Goal: Obtain resource: Download file/media

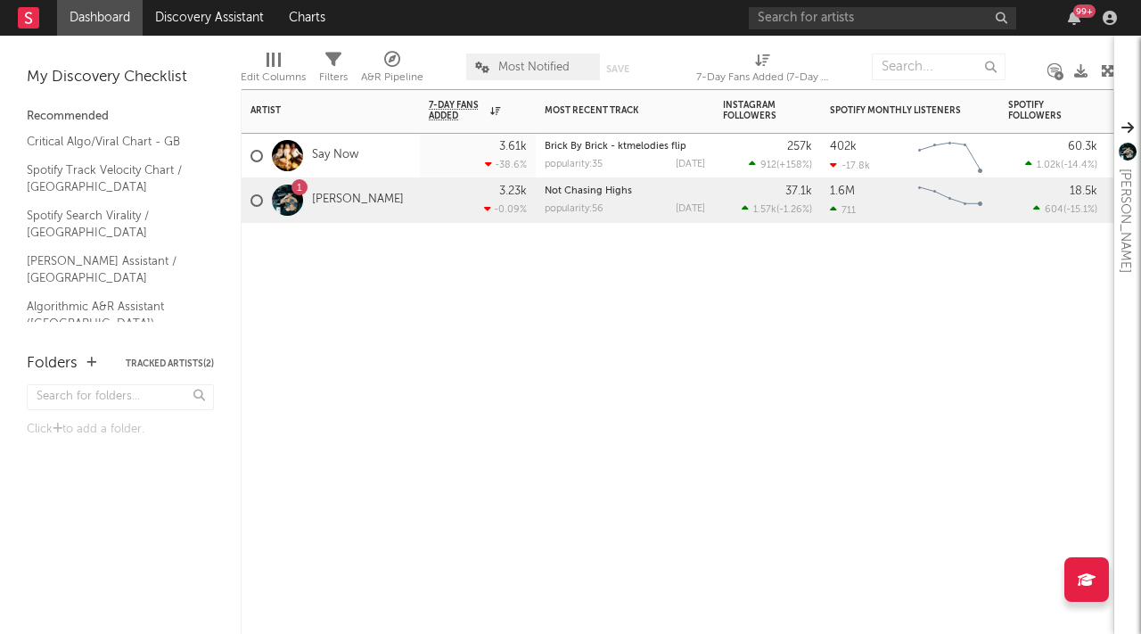
drag, startPoint x: 335, startPoint y: 220, endPoint x: 333, endPoint y: 209, distance: 11.7
click at [335, 219] on div "1 [PERSON_NAME]" at bounding box center [327, 201] width 153 height 52
click at [330, 201] on link "[PERSON_NAME]" at bounding box center [358, 200] width 92 height 15
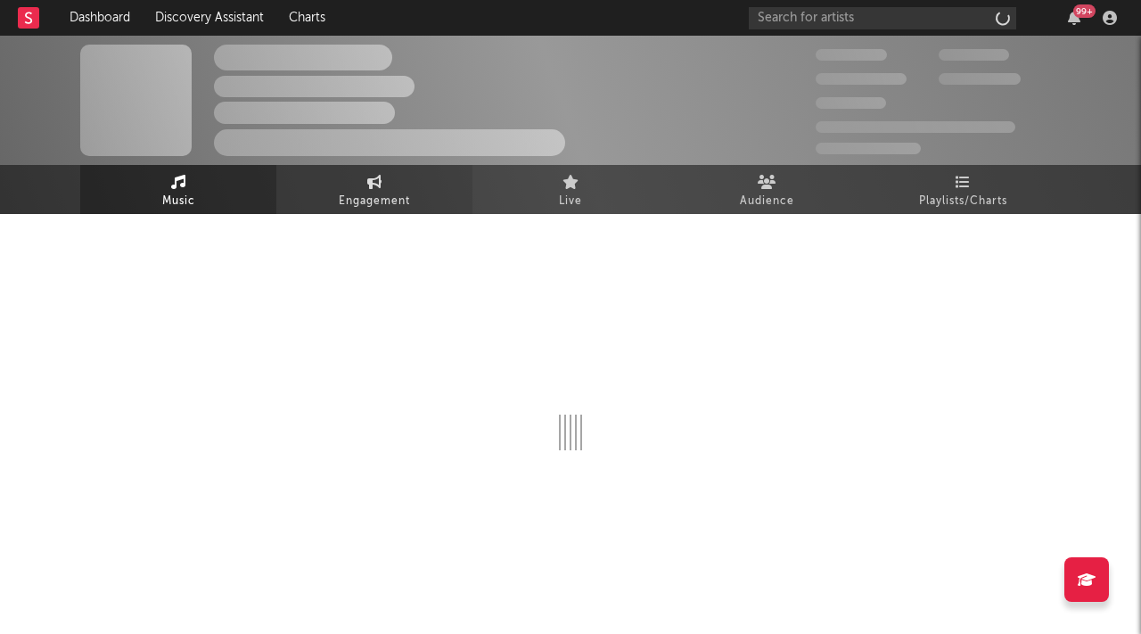
click at [350, 192] on span "Engagement" at bounding box center [374, 201] width 71 height 21
select select "1w"
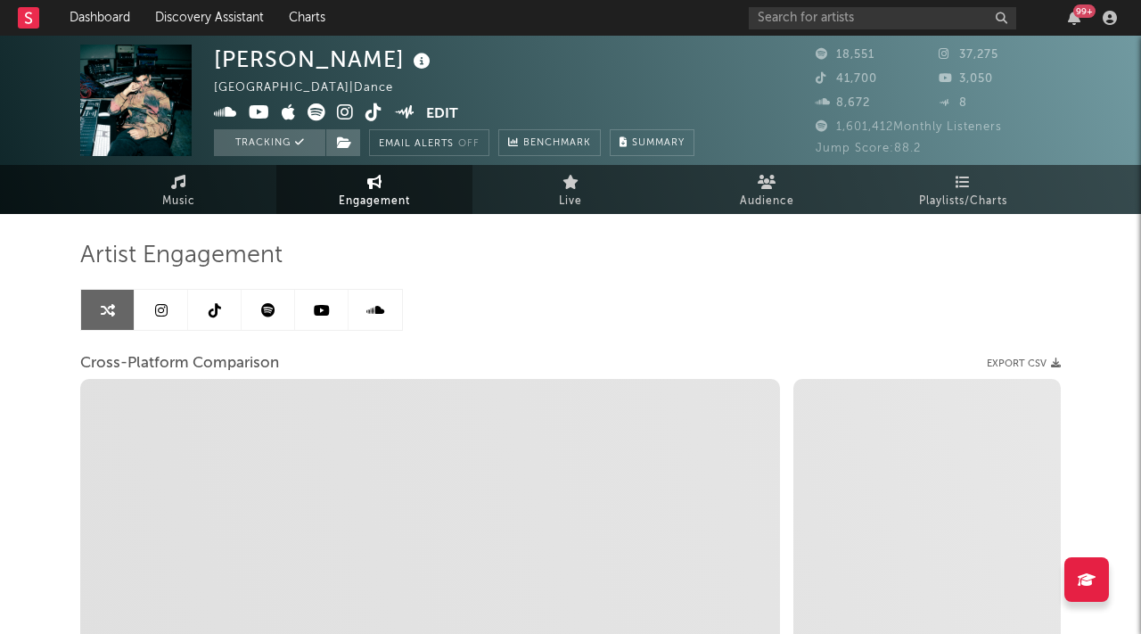
click at [174, 317] on link at bounding box center [161, 310] width 53 height 40
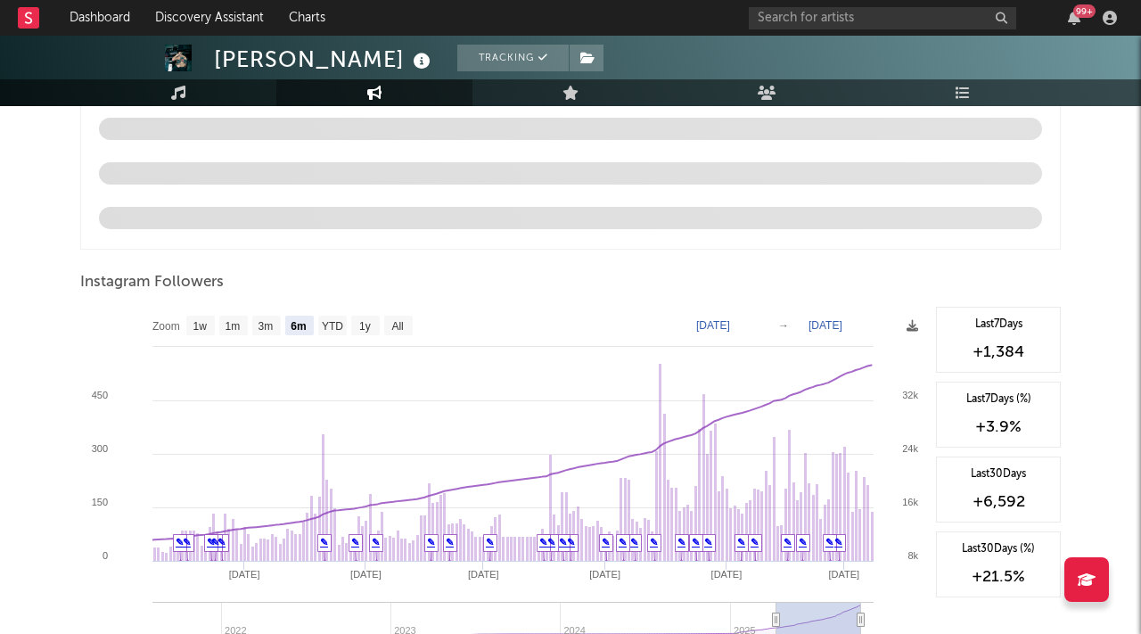
scroll to position [1867, 0]
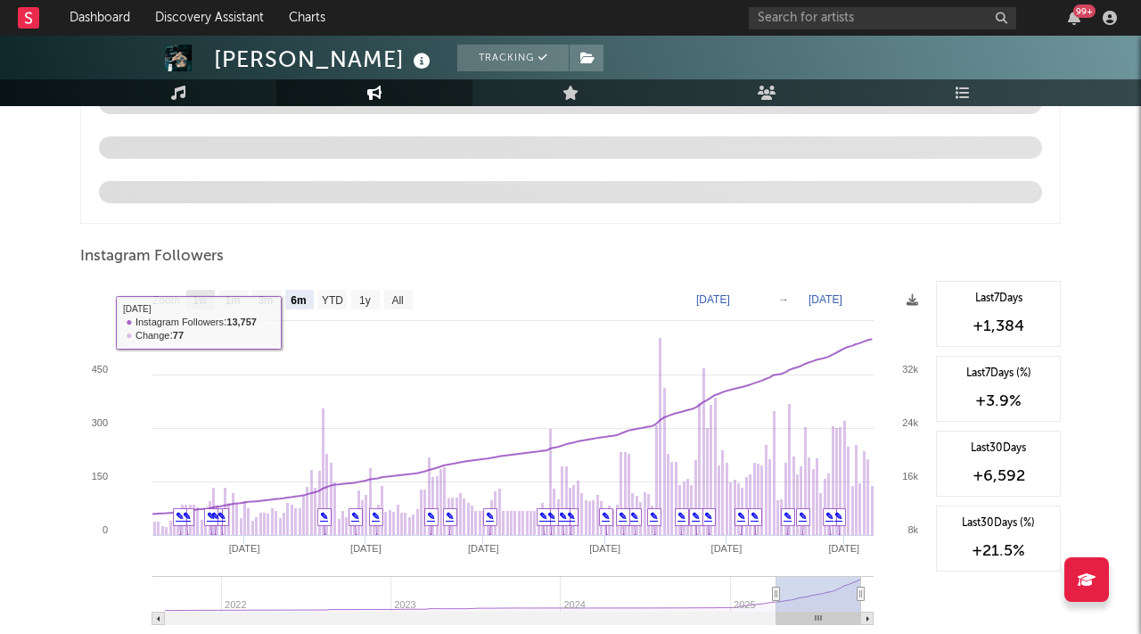
click at [202, 299] on text "1w" at bounding box center [200, 300] width 14 height 12
select select "1w"
type input "[DATE]"
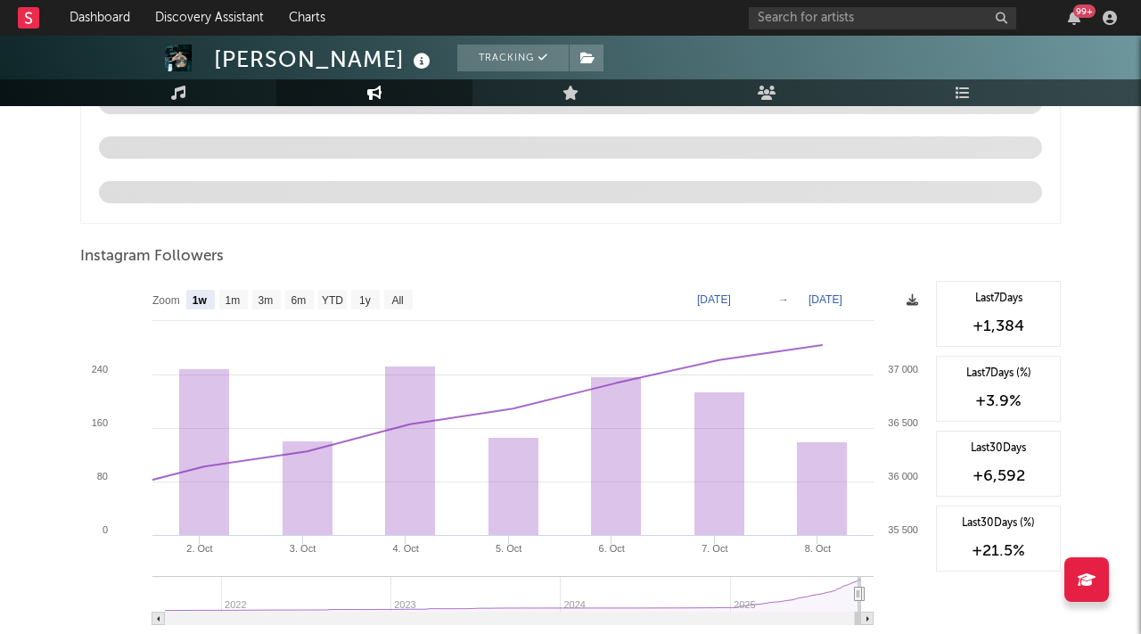
click at [917, 308] on div "Zoom 1w 1m 3m 6m YTD 1y All [DATE] [DATE] Created with Highcharts 10.3.3 2. [DA…" at bounding box center [503, 459] width 847 height 357
click at [916, 305] on icon at bounding box center [913, 300] width 12 height 12
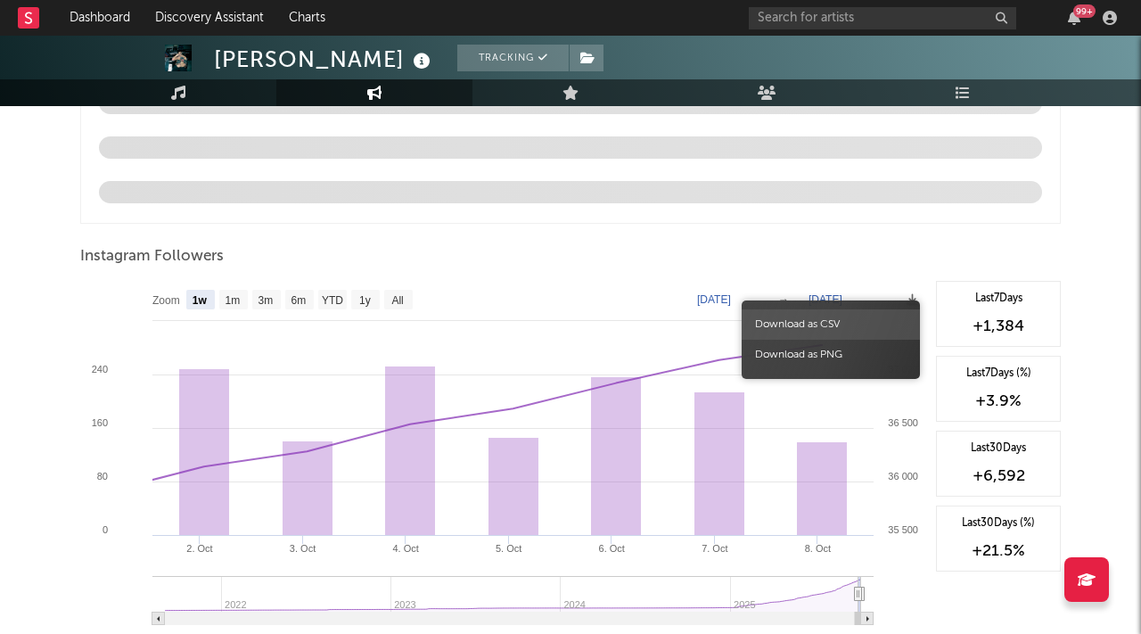
click at [853, 329] on span "Download as CSV" at bounding box center [831, 324] width 178 height 30
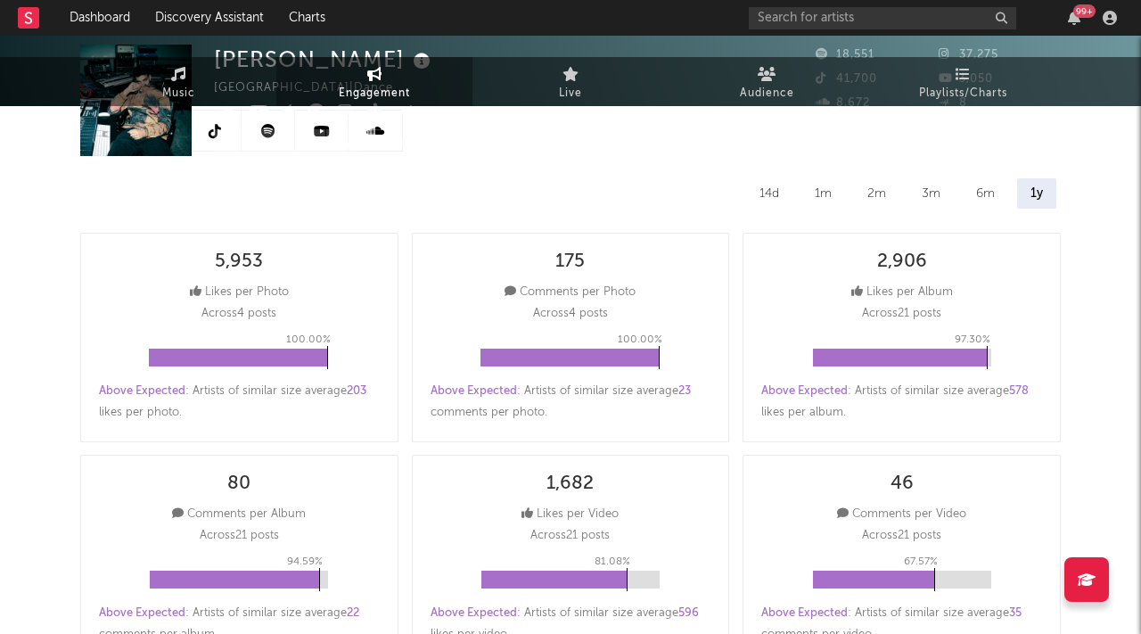
scroll to position [0, 0]
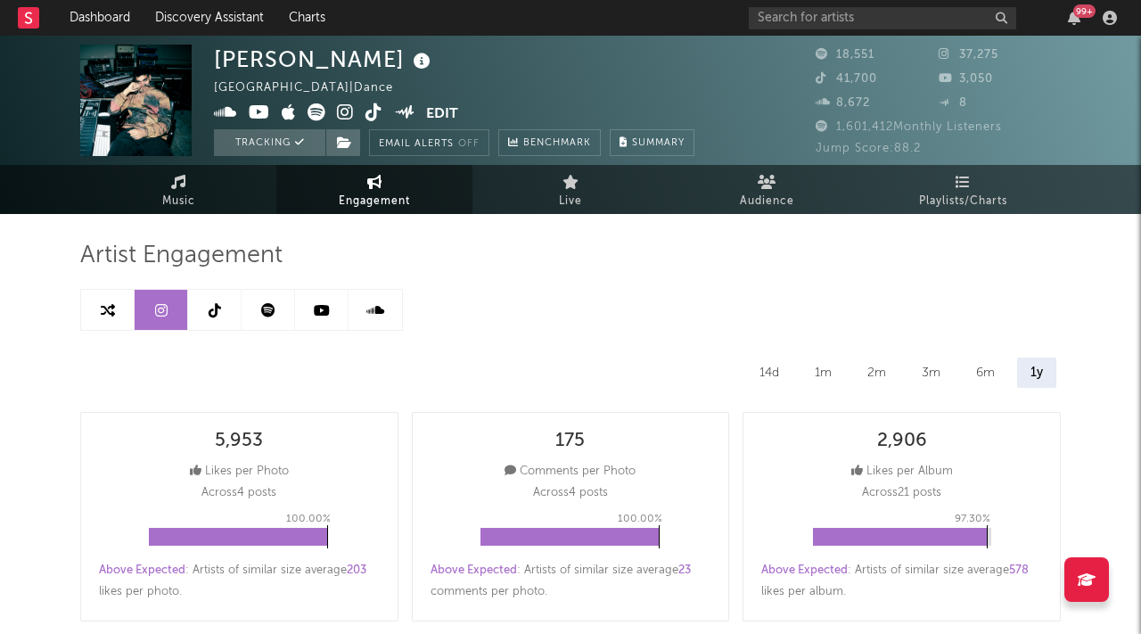
click at [212, 317] on link at bounding box center [214, 310] width 53 height 40
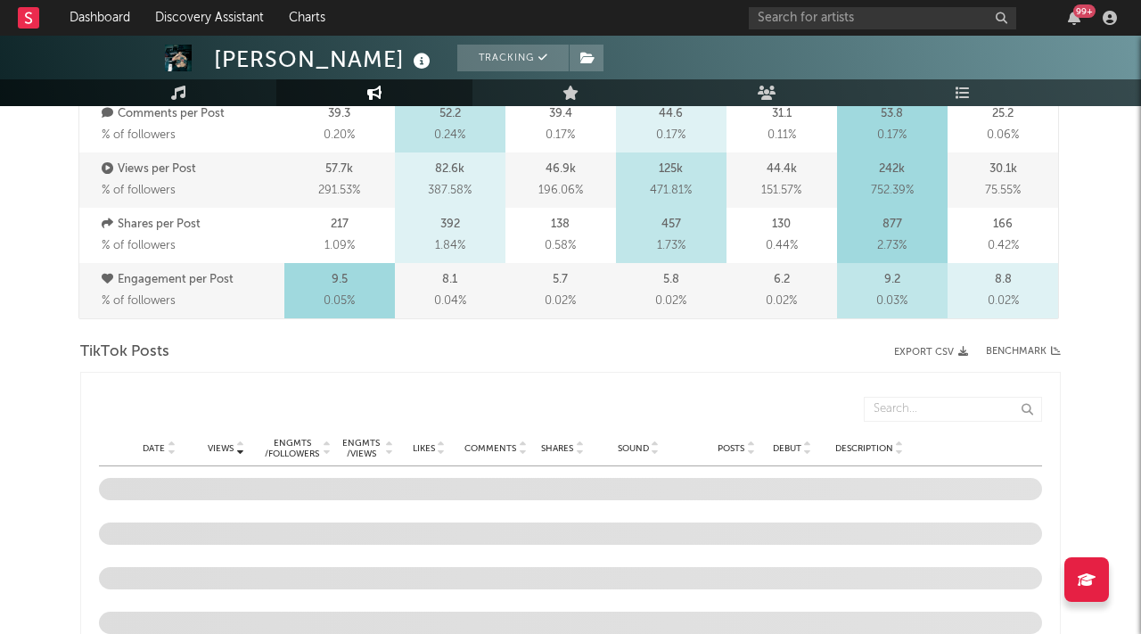
select select "6m"
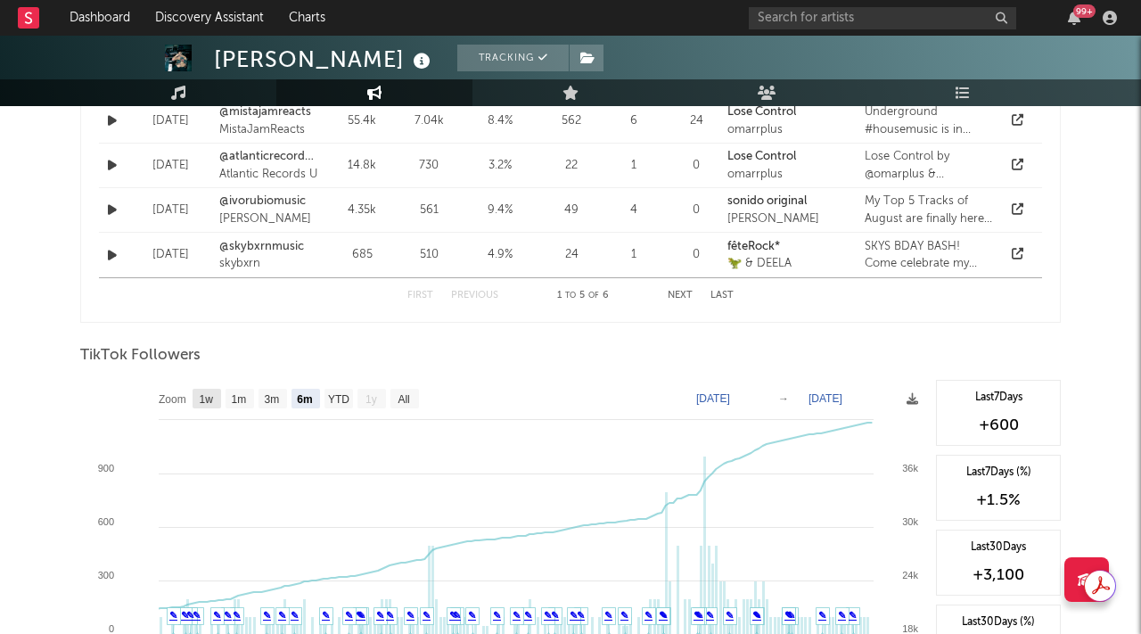
drag, startPoint x: 210, startPoint y: 395, endPoint x: 737, endPoint y: 392, distance: 526.9
click at [212, 395] on text "1w" at bounding box center [207, 399] width 14 height 12
select select "1w"
type input "[DATE]"
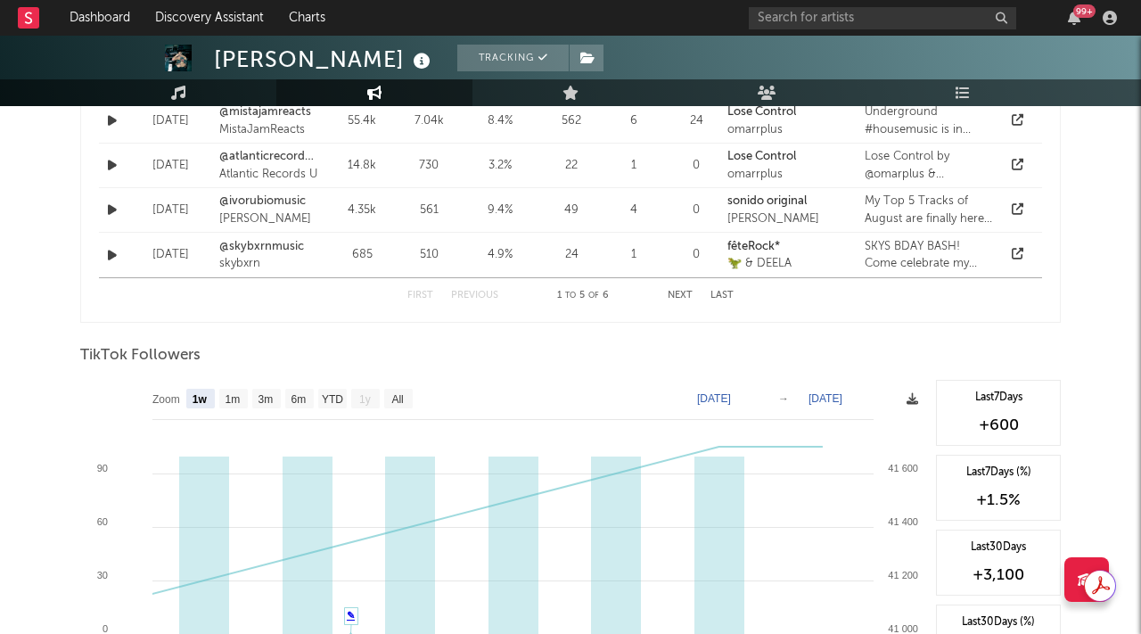
click at [915, 400] on icon at bounding box center [913, 399] width 12 height 12
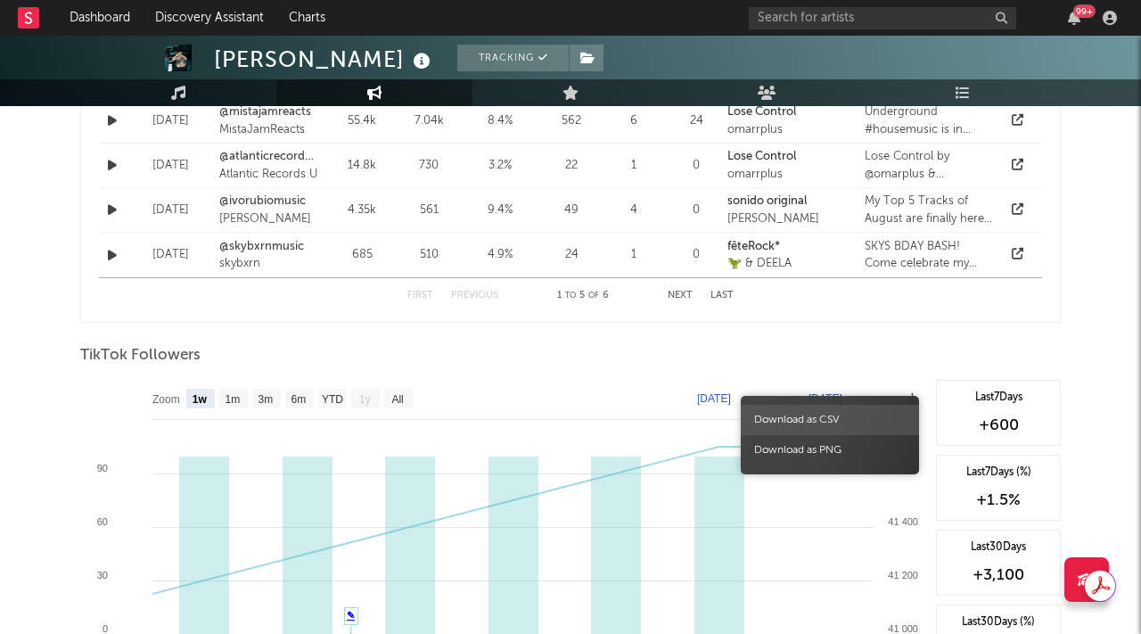
click at [848, 418] on span "Download as CSV" at bounding box center [830, 420] width 178 height 30
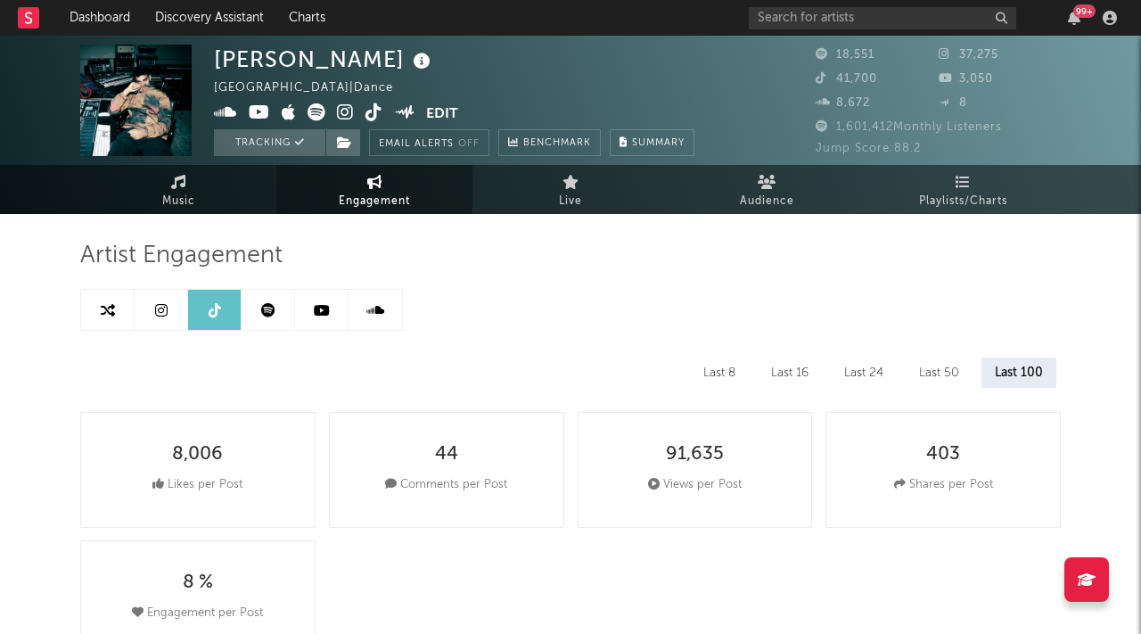
click at [329, 316] on link at bounding box center [321, 310] width 53 height 40
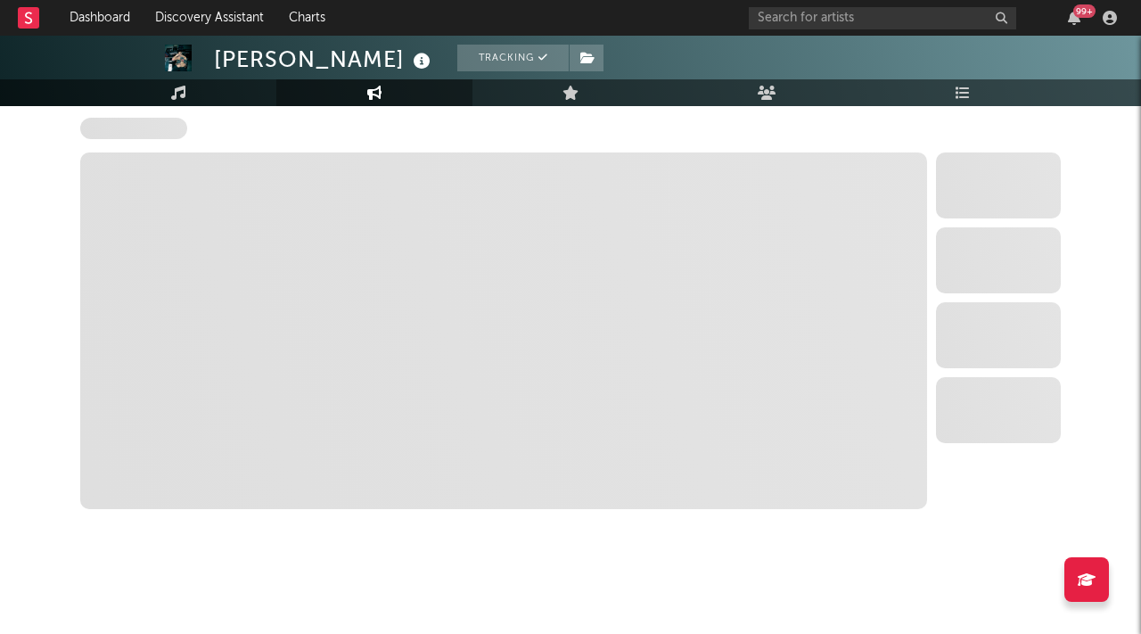
select select "6m"
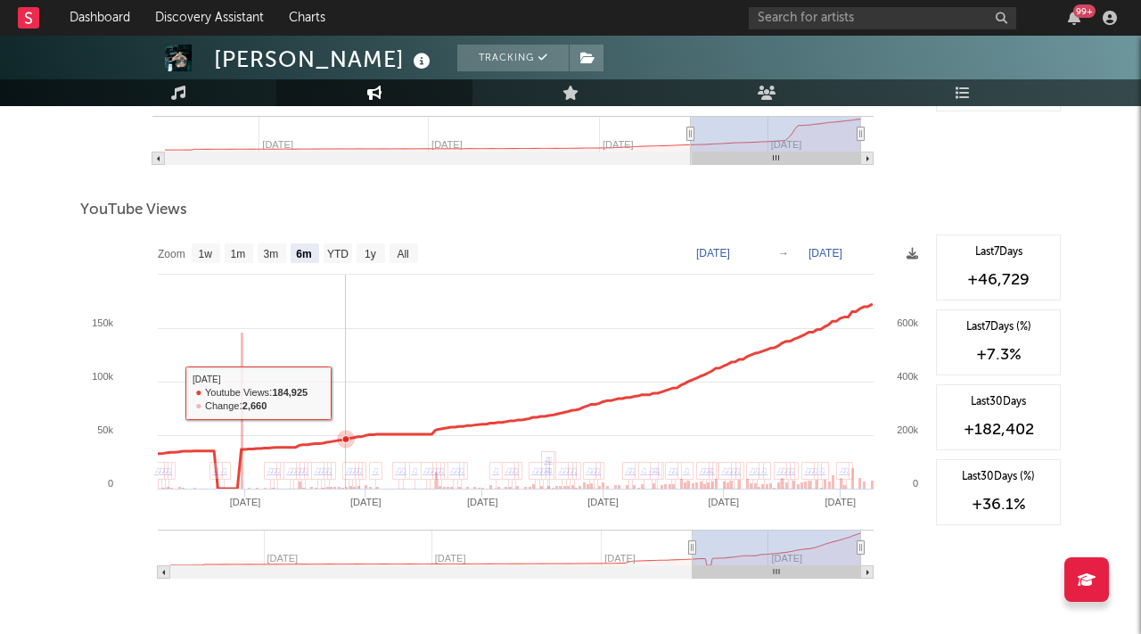
scroll to position [1802, 0]
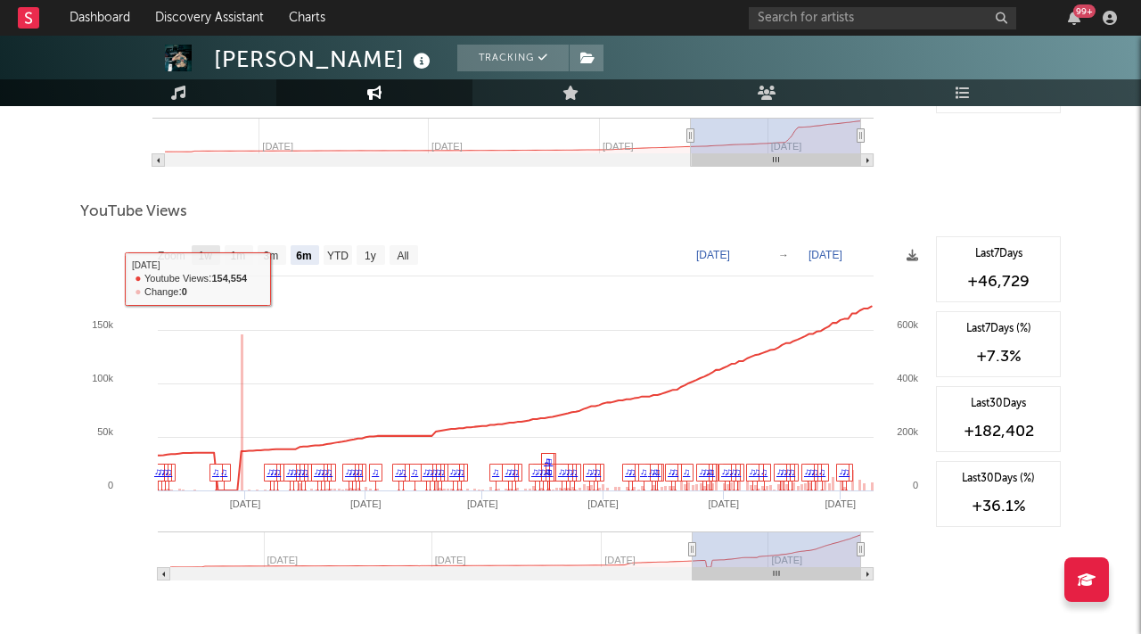
click at [200, 250] on text "1w" at bounding box center [206, 256] width 14 height 12
select select "1w"
type input "[DATE]"
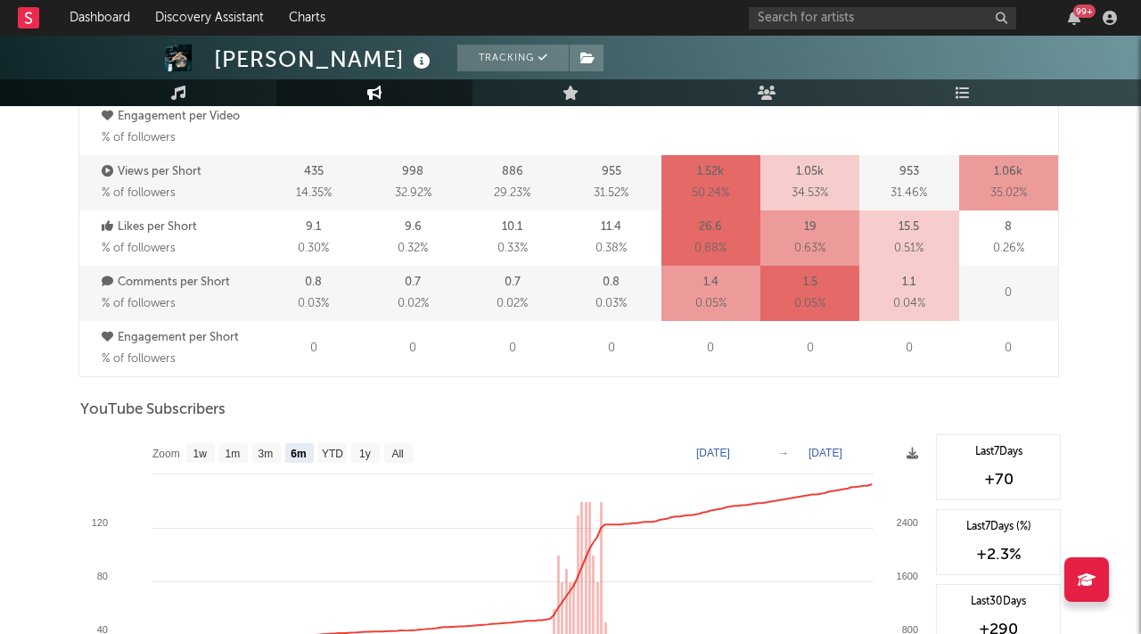
scroll to position [1303, 0]
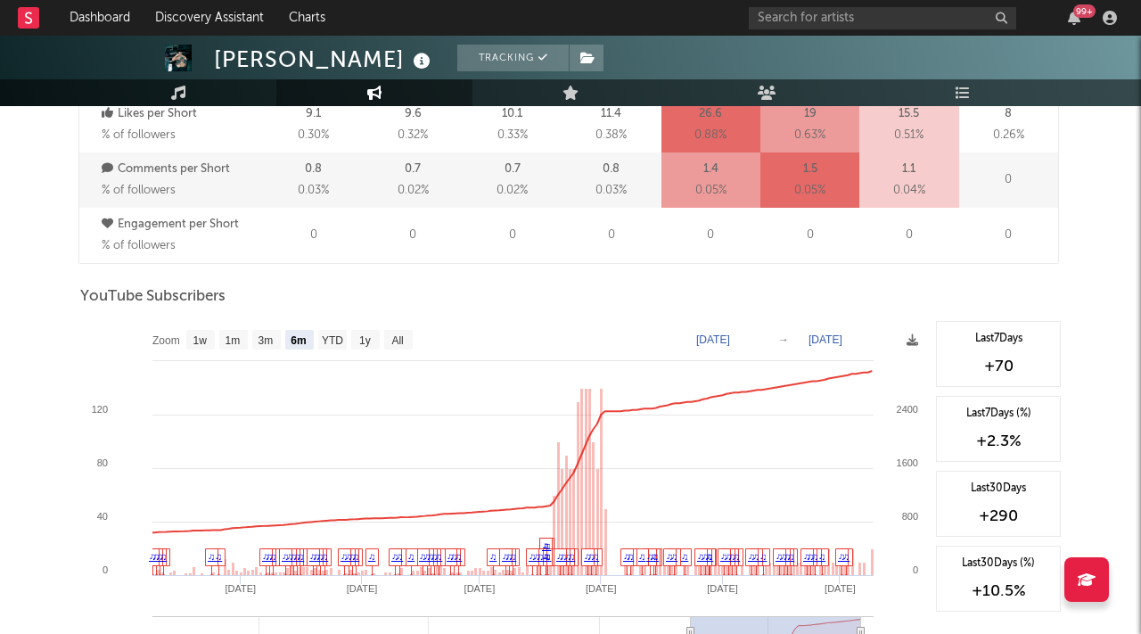
drag, startPoint x: 207, startPoint y: 336, endPoint x: 226, endPoint y: 336, distance: 19.6
click at [208, 336] on g "1w" at bounding box center [200, 340] width 29 height 20
select select "1w"
type input "[DATE]"
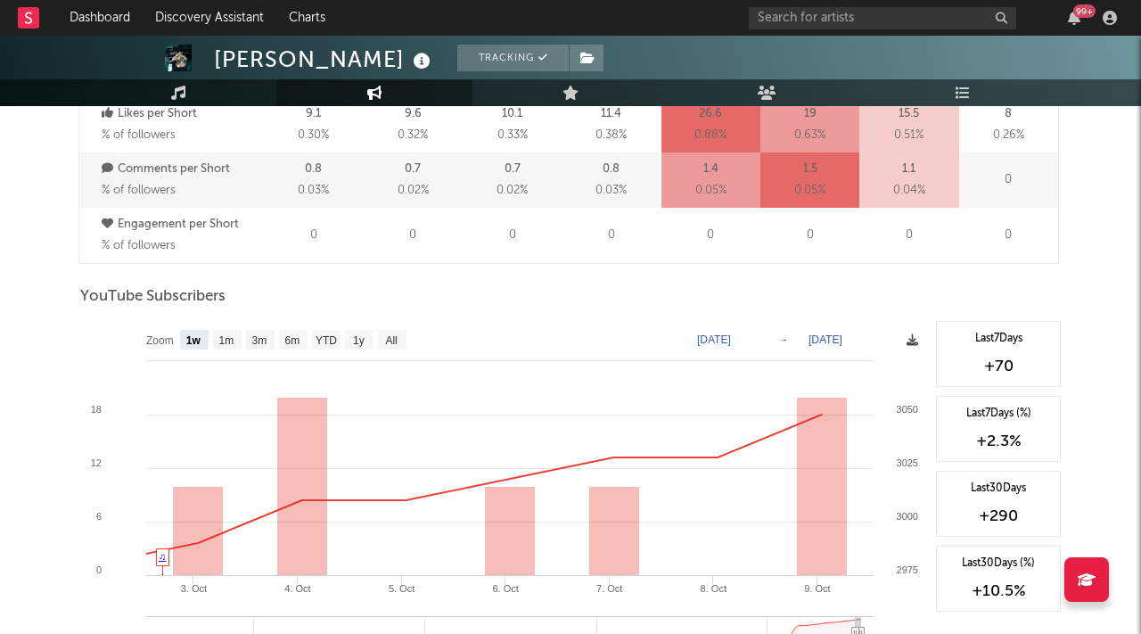
click at [907, 338] on icon at bounding box center [913, 340] width 12 height 12
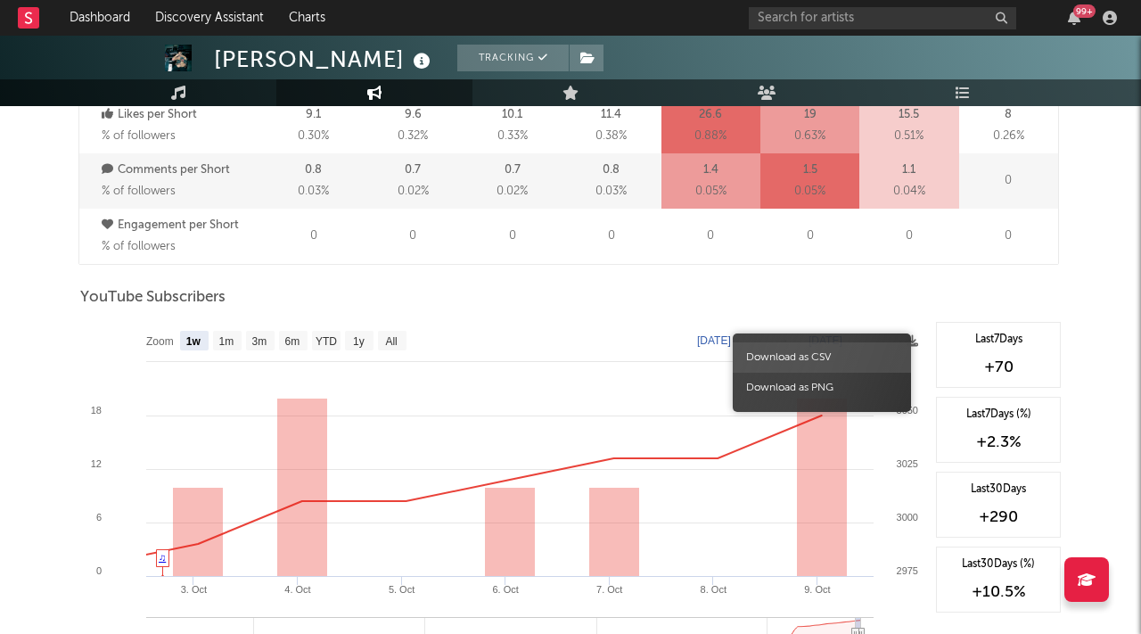
click at [836, 362] on span "Download as CSV" at bounding box center [822, 357] width 178 height 30
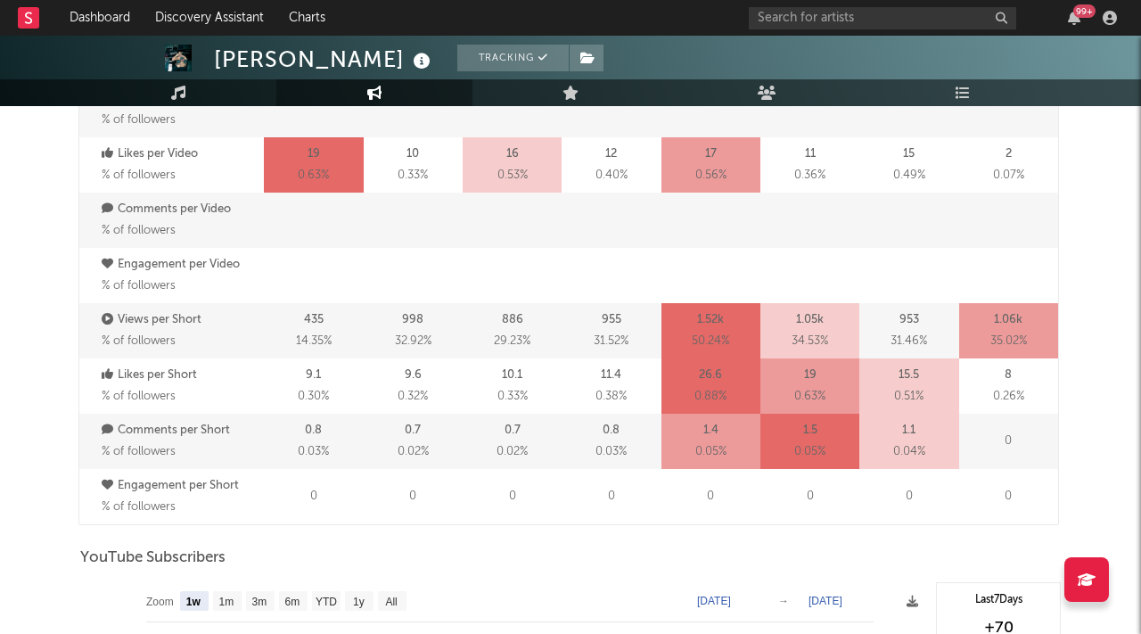
scroll to position [0, 0]
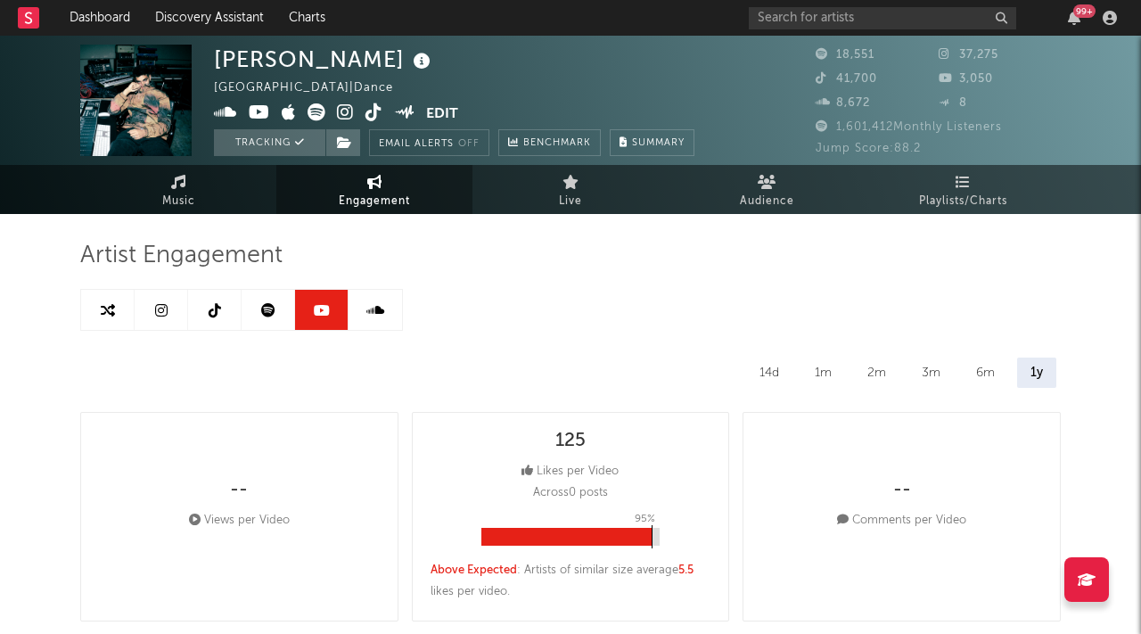
click at [259, 316] on link at bounding box center [268, 310] width 53 height 40
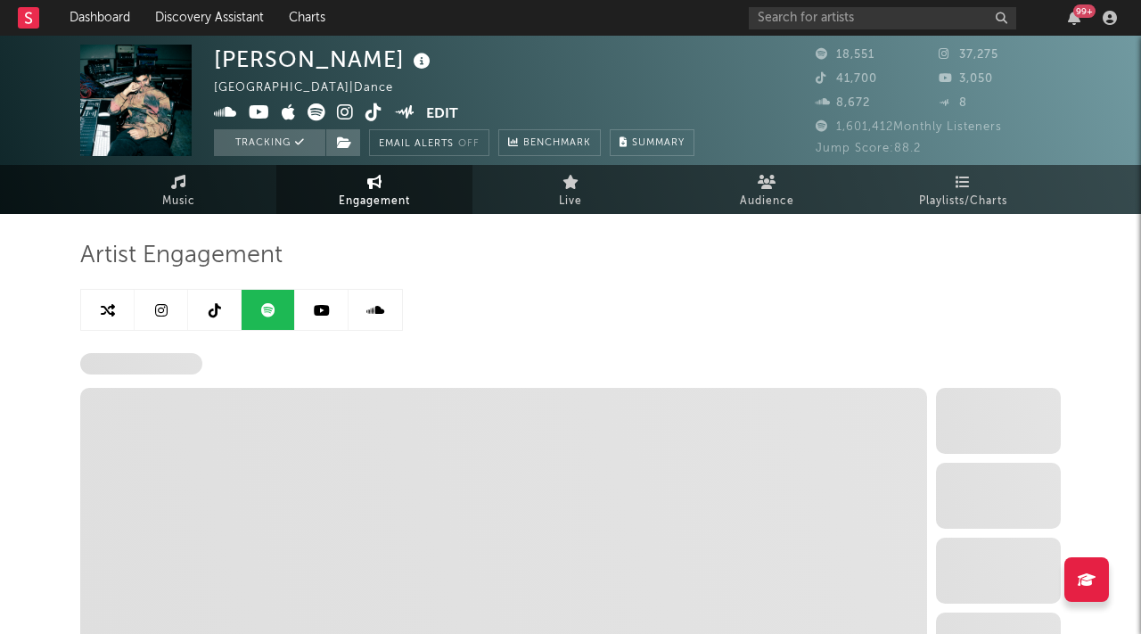
select select "6m"
select select "1w"
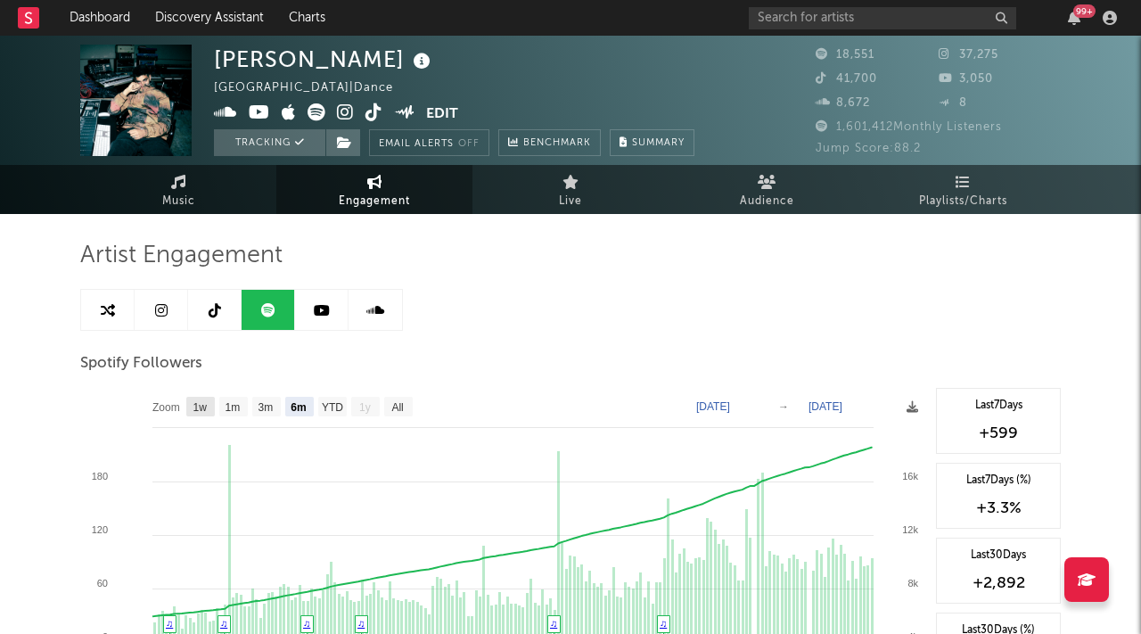
click at [189, 404] on rect at bounding box center [200, 407] width 29 height 20
select select "1w"
type input "[DATE]"
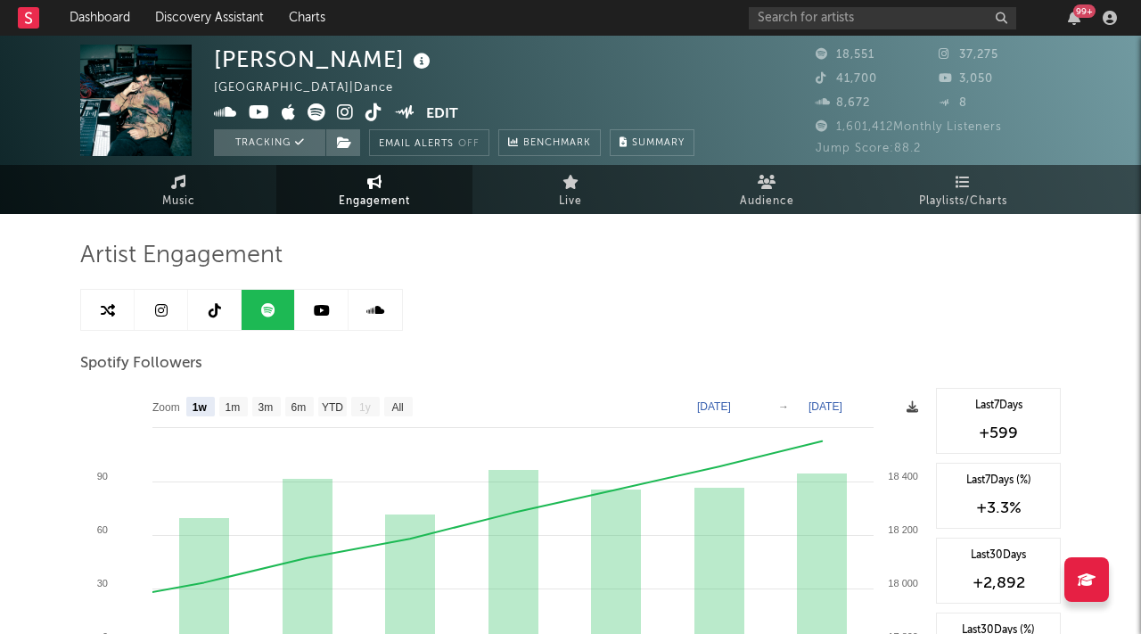
click at [915, 406] on icon at bounding box center [913, 407] width 12 height 12
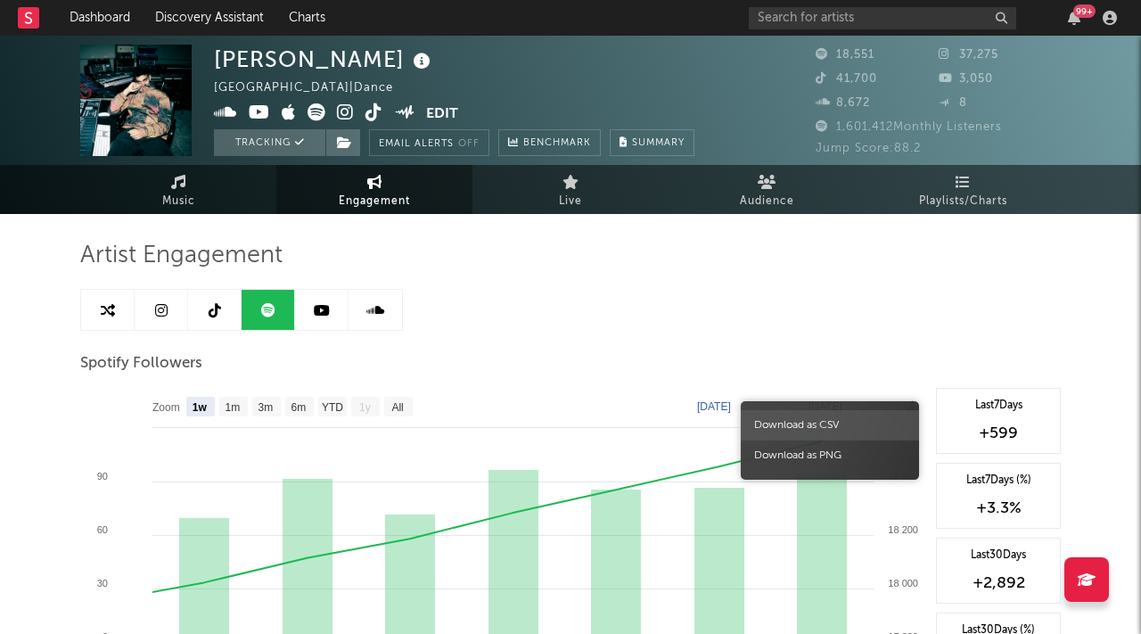
click at [851, 420] on span "Download as CSV" at bounding box center [830, 425] width 178 height 30
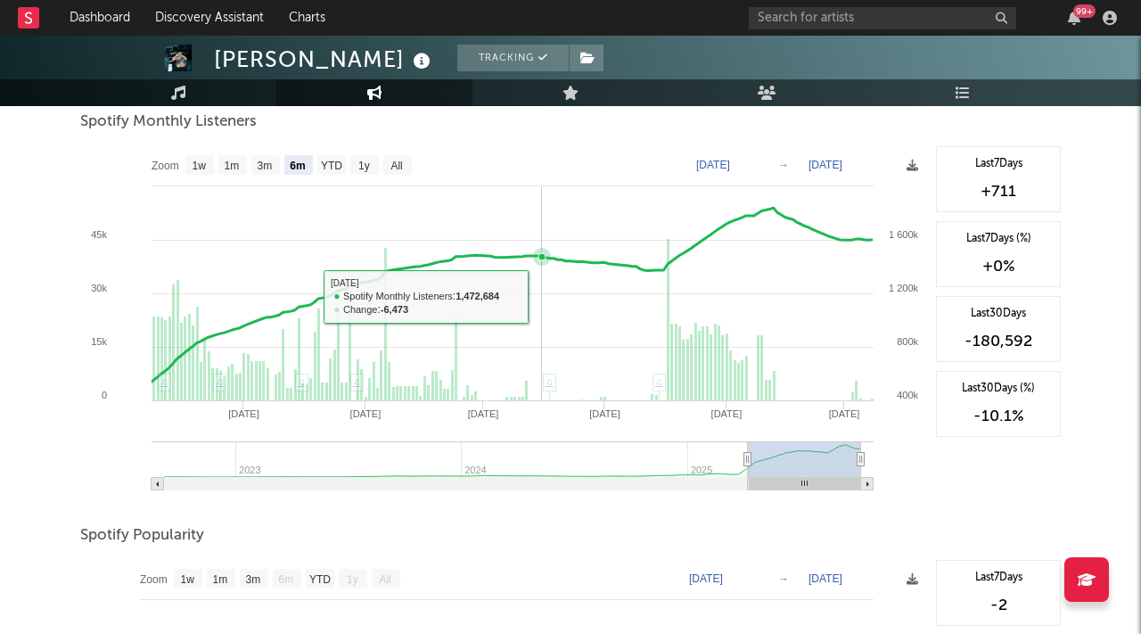
scroll to position [614, 0]
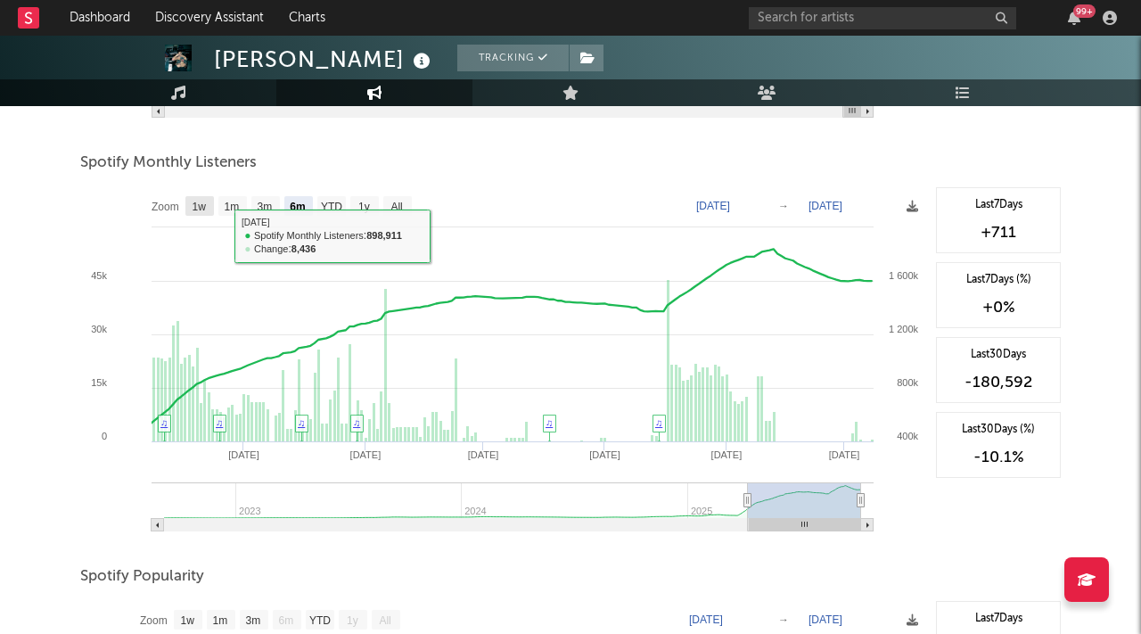
click at [203, 209] on text "1w" at bounding box center [200, 207] width 14 height 12
select select "1w"
type input "[DATE]"
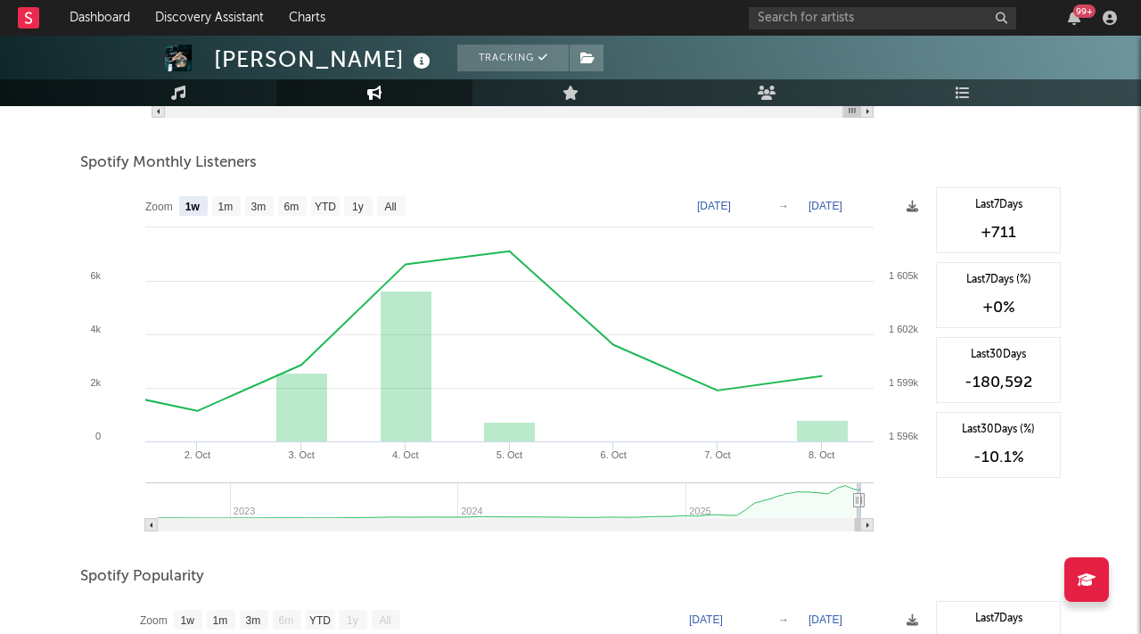
click at [919, 209] on rect at bounding box center [503, 365] width 847 height 357
click at [915, 207] on icon at bounding box center [913, 207] width 12 height 12
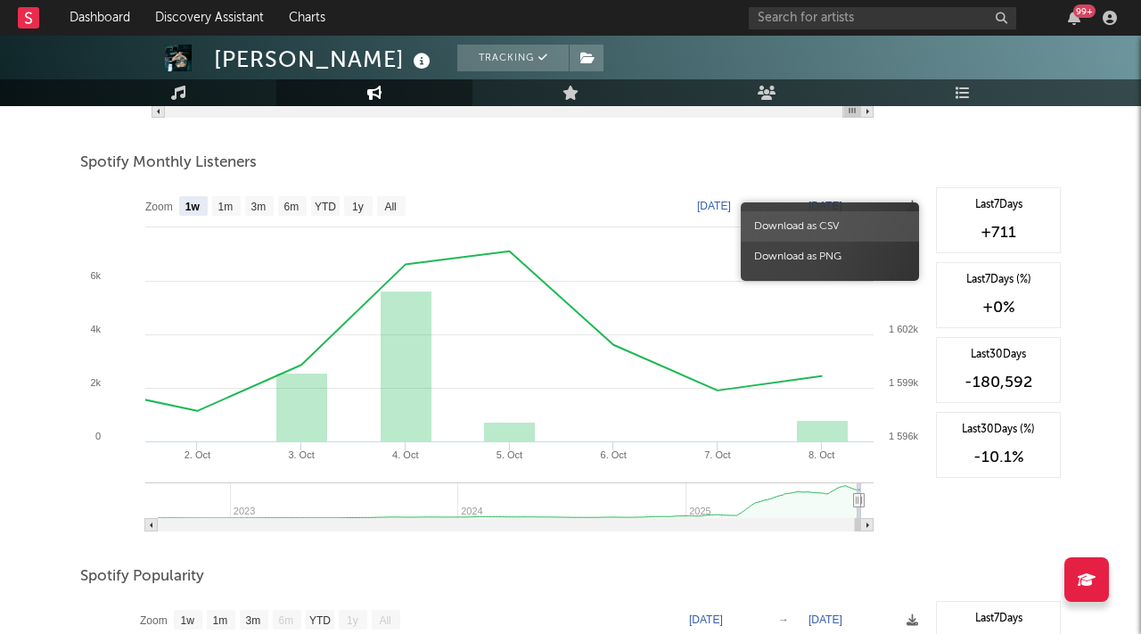
click at [855, 232] on span "Download as CSV" at bounding box center [830, 226] width 178 height 30
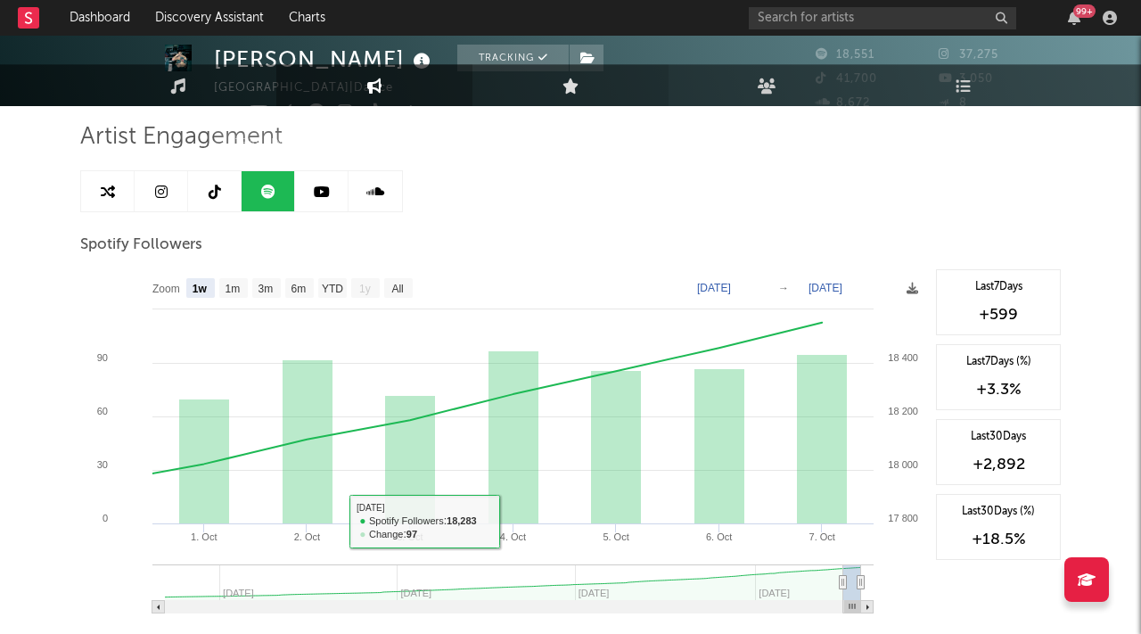
scroll to position [0, 0]
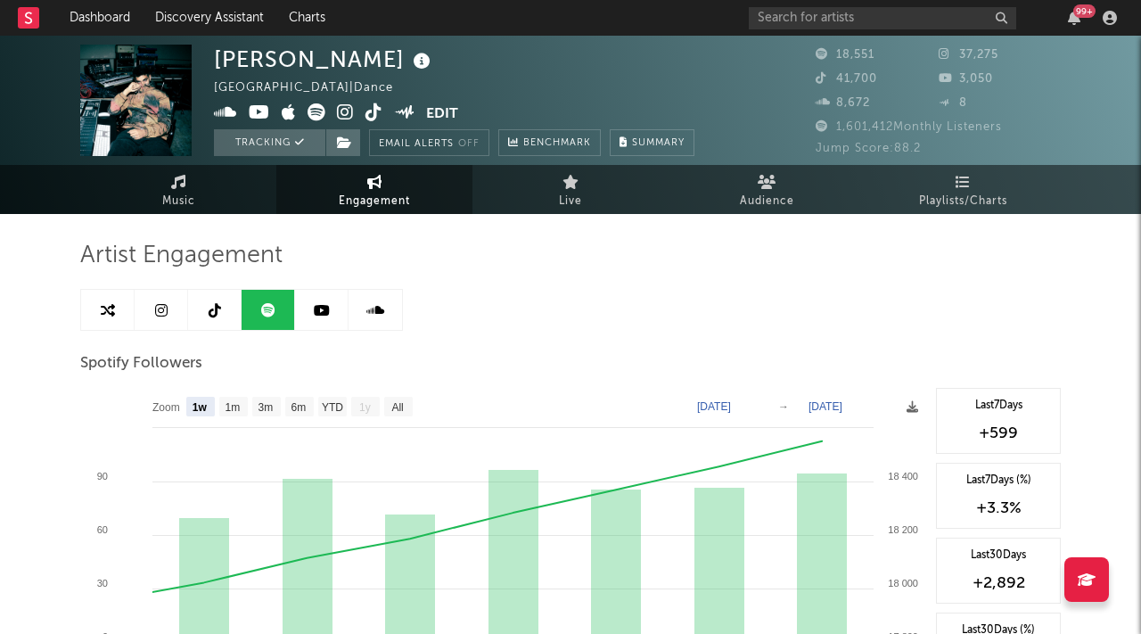
click at [384, 299] on link at bounding box center [375, 310] width 53 height 40
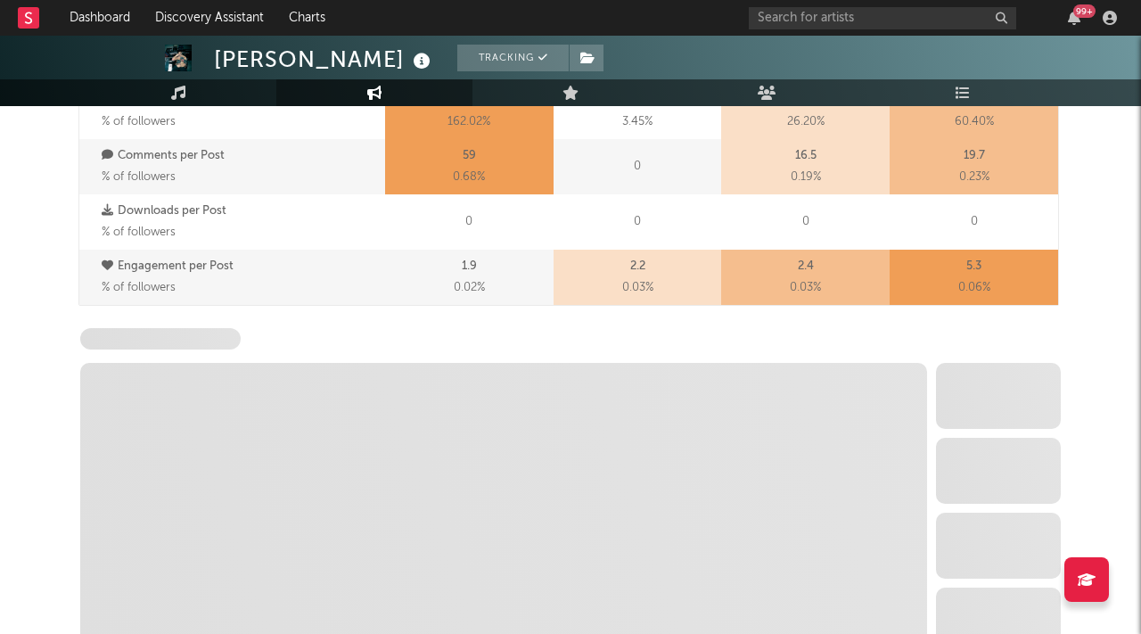
select select "1w"
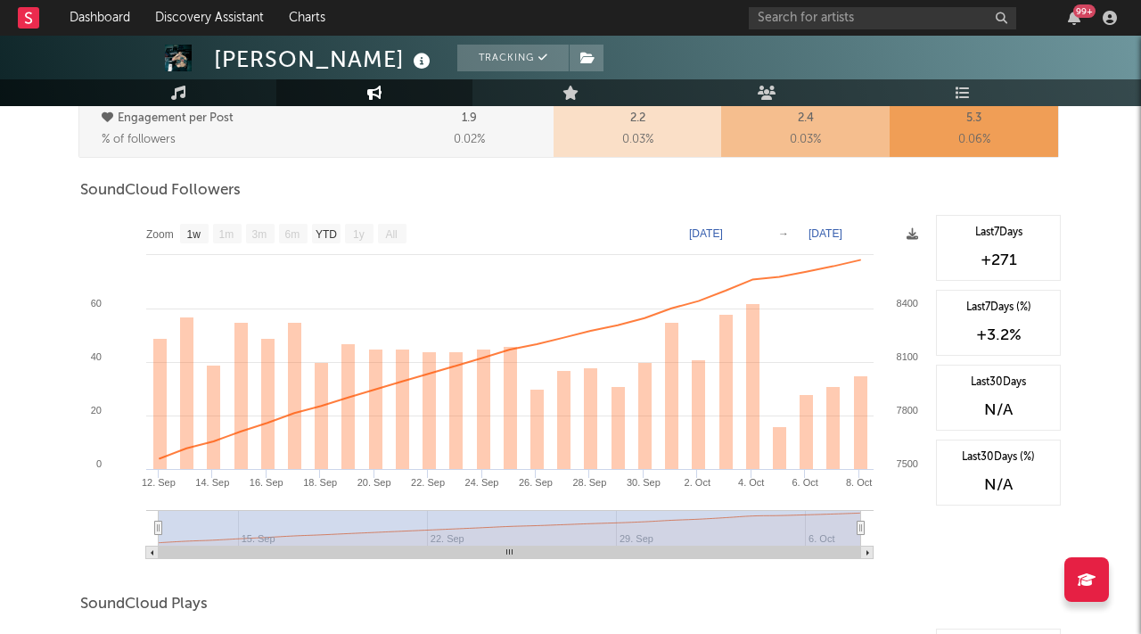
scroll to position [1061, 0]
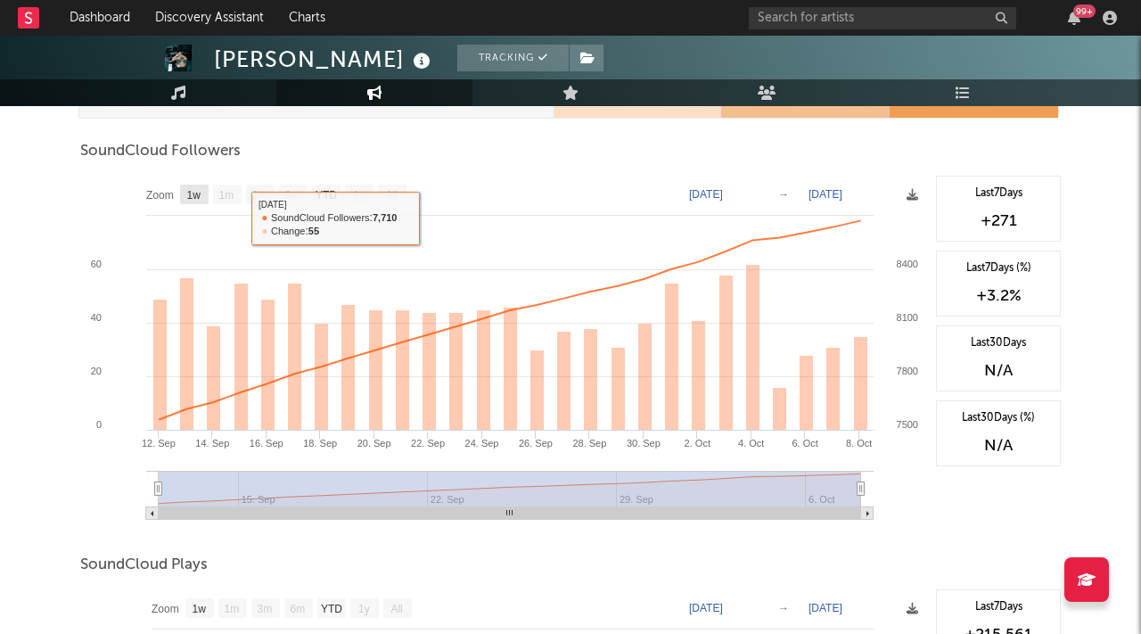
drag, startPoint x: 193, startPoint y: 199, endPoint x: 386, endPoint y: 191, distance: 193.6
click at [193, 199] on text "1w" at bounding box center [194, 195] width 14 height 12
select select "1w"
type input "[DATE]"
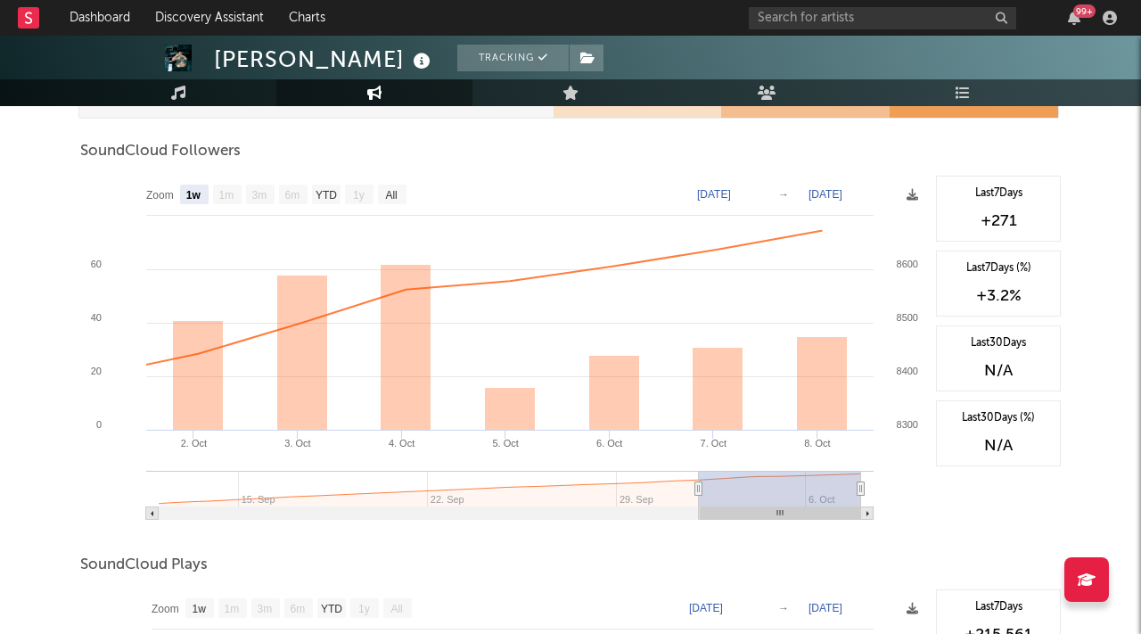
click at [905, 192] on rect at bounding box center [503, 354] width 847 height 357
click at [907, 191] on icon at bounding box center [913, 195] width 12 height 12
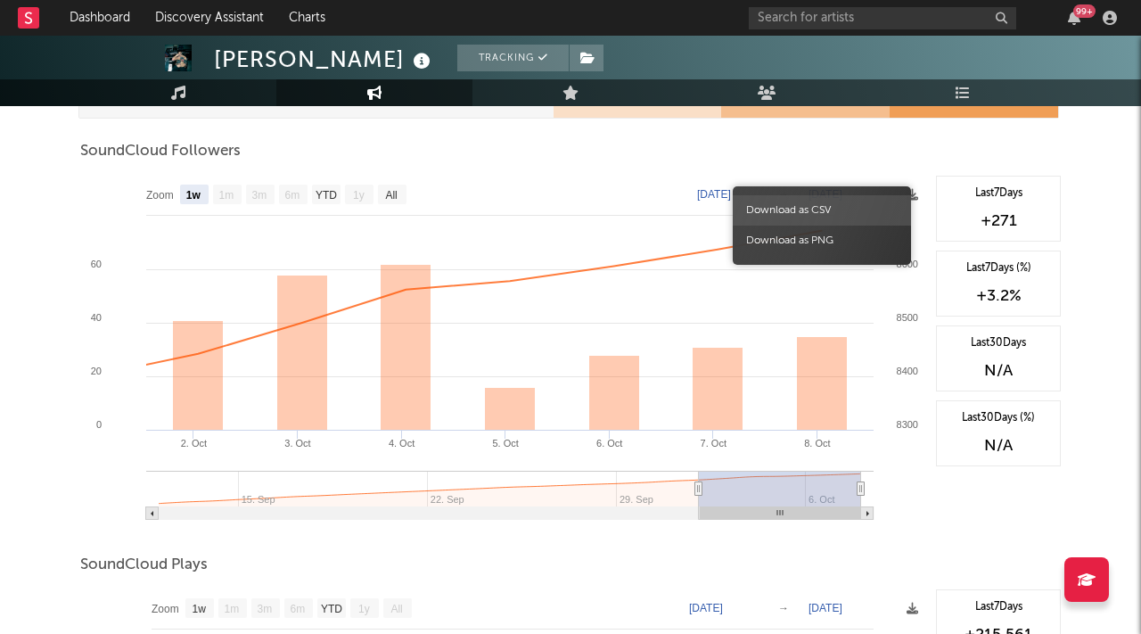
click at [829, 209] on span "Download as CSV" at bounding box center [822, 210] width 178 height 30
